Goal: Information Seeking & Learning: Learn about a topic

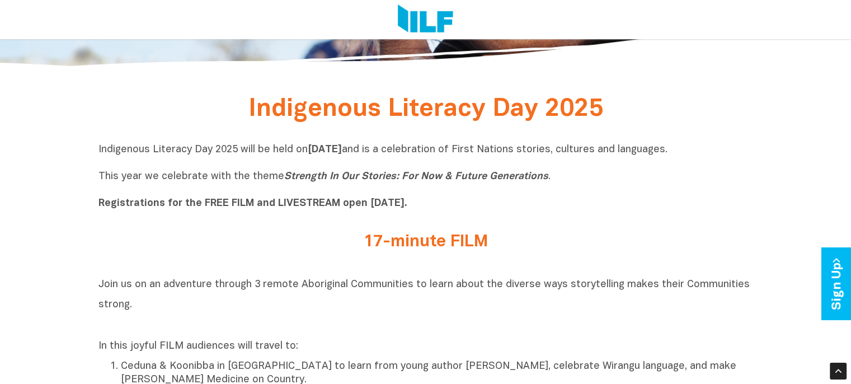
scroll to position [291, 0]
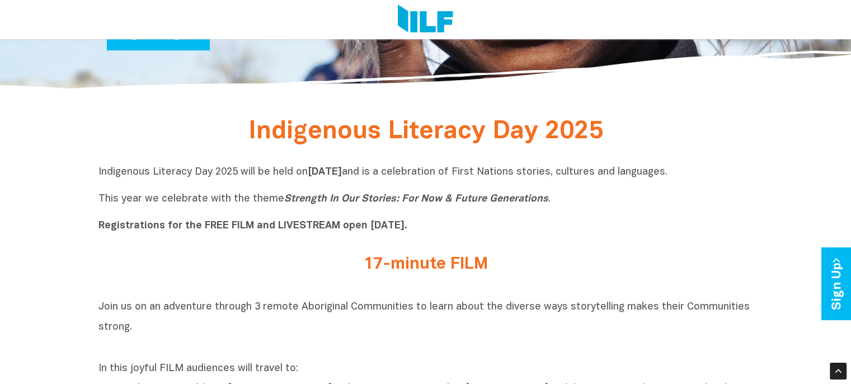
drag, startPoint x: 415, startPoint y: 270, endPoint x: 324, endPoint y: 269, distance: 90.1
click at [324, 269] on h2 "17-minute FILM" at bounding box center [426, 264] width 420 height 18
drag, startPoint x: 245, startPoint y: 128, endPoint x: 488, endPoint y: 261, distance: 277.7
drag, startPoint x: 97, startPoint y: 307, endPoint x: 250, endPoint y: 307, distance: 152.7
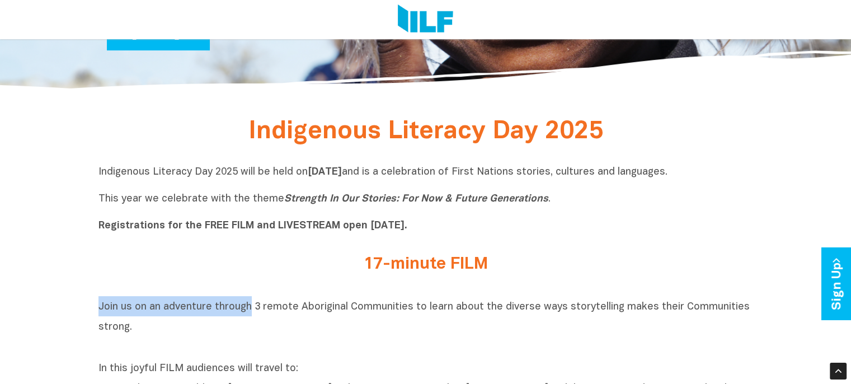
click at [111, 261] on div "17-minute FILM" at bounding box center [425, 267] width 655 height 24
drag, startPoint x: 245, startPoint y: 117, endPoint x: 551, endPoint y: 335, distance: 375.1
copy div "Indigenous Literacy Day 2025 Indigenous Literacy Day 2025 will be held [DATE][D…"
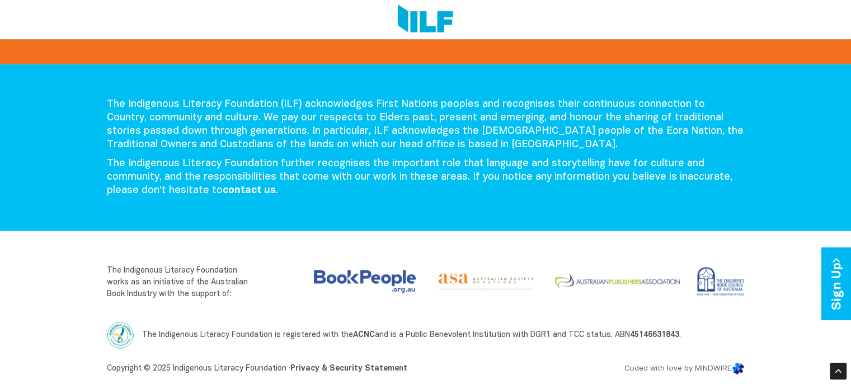
scroll to position [2383, 0]
